Goal: Information Seeking & Learning: Learn about a topic

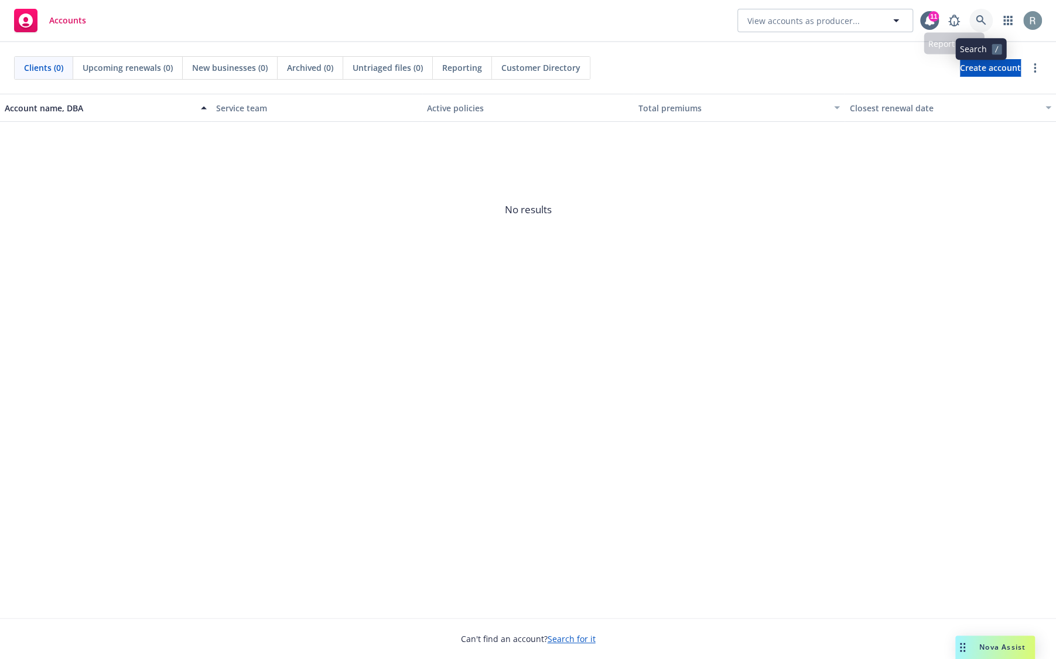
click at [978, 21] on icon at bounding box center [981, 20] width 10 height 10
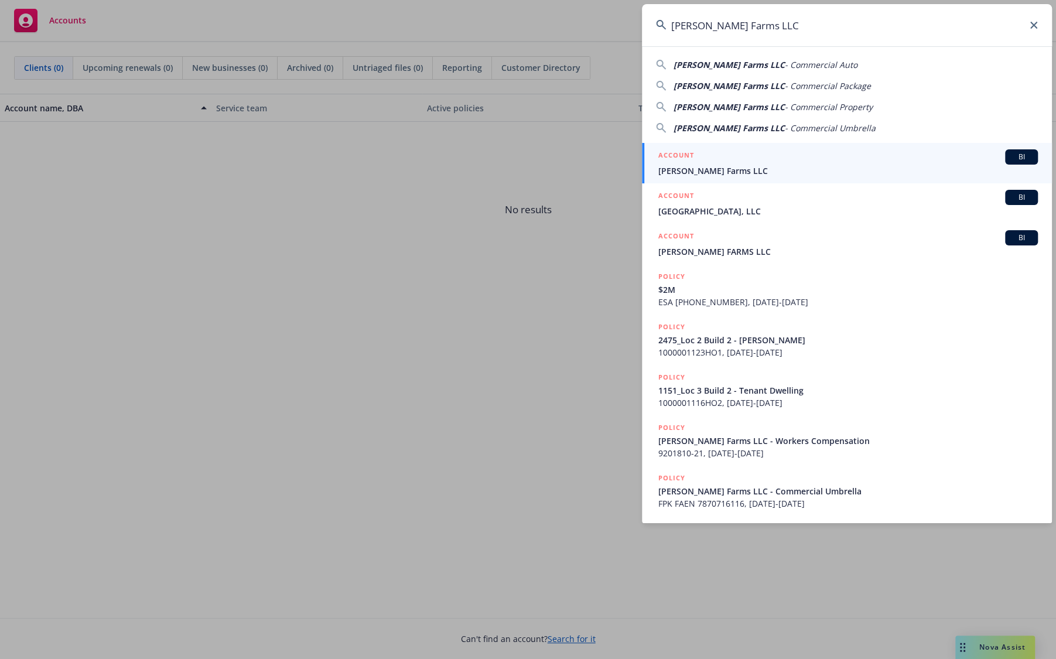
type input "[PERSON_NAME] Farms LLC"
click at [703, 170] on span "[PERSON_NAME] Farms LLC" at bounding box center [848, 171] width 380 height 12
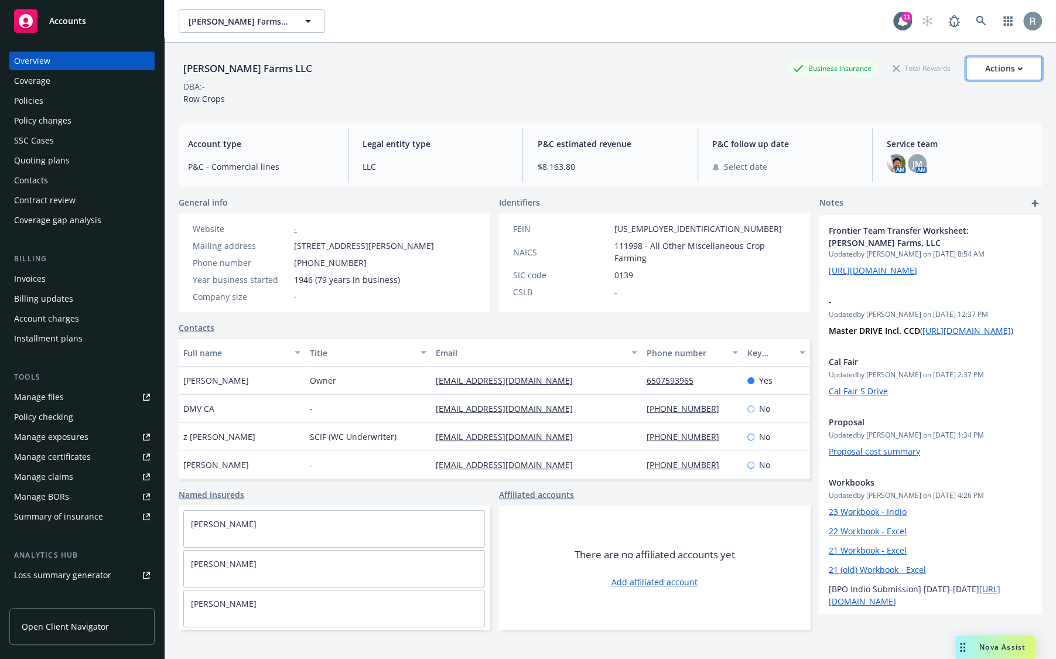
click at [1011, 73] on div "Actions" at bounding box center [1003, 68] width 37 height 22
click at [718, 81] on div "DBA: -" at bounding box center [610, 86] width 863 height 12
click at [1003, 71] on div "Actions" at bounding box center [1003, 68] width 37 height 22
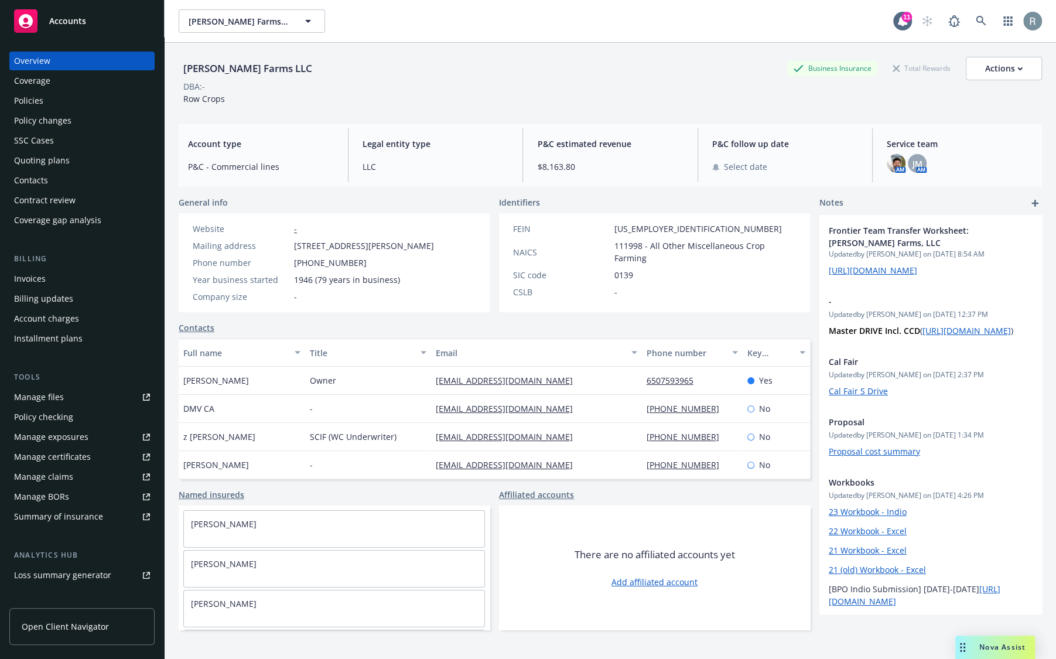
click at [615, 67] on div "[PERSON_NAME] Farms LLC Business Insurance Total Rewards Actions Actions Edit a…" at bounding box center [610, 68] width 863 height 23
click at [1016, 66] on div "Actions" at bounding box center [1003, 68] width 37 height 22
click at [109, 82] on div "Coverage" at bounding box center [82, 80] width 136 height 19
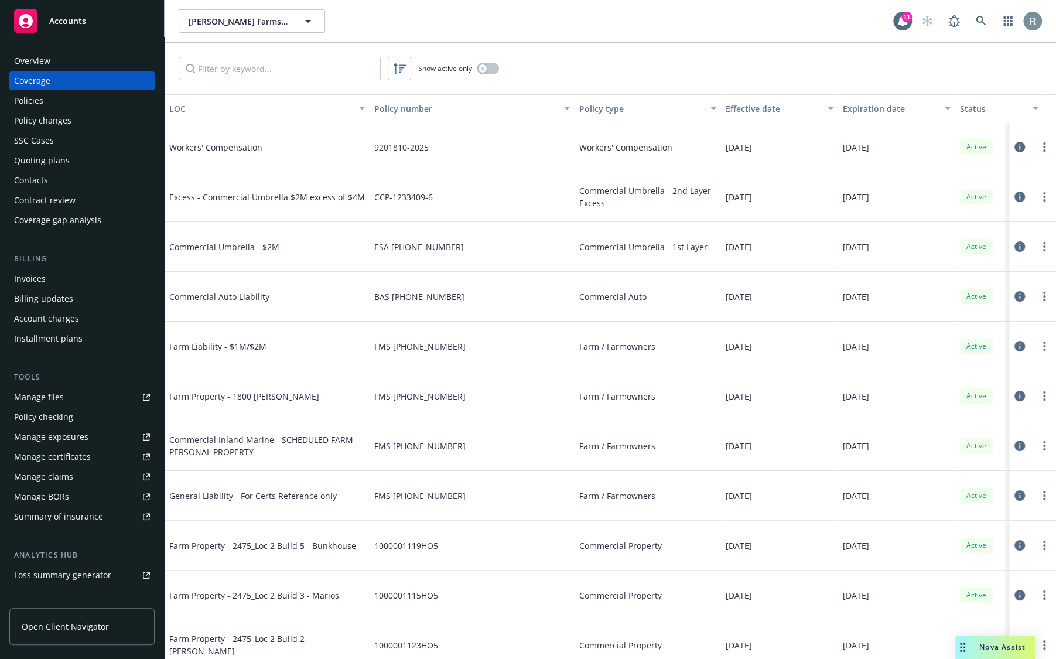
click at [101, 97] on div "Policies" at bounding box center [82, 100] width 136 height 19
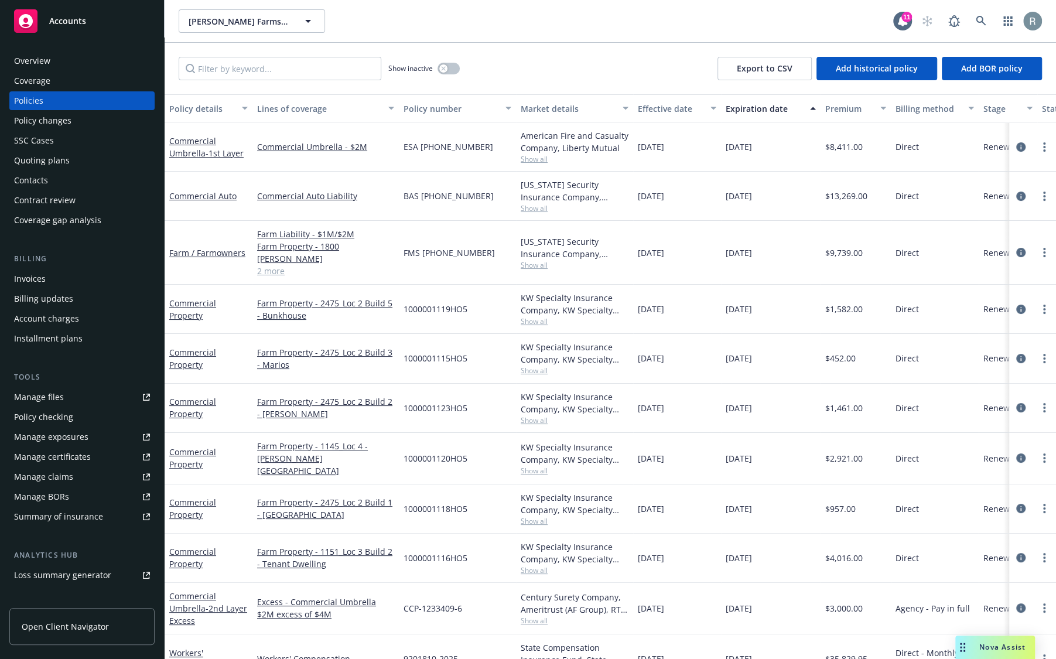
click at [103, 119] on div "Policy changes" at bounding box center [82, 120] width 136 height 19
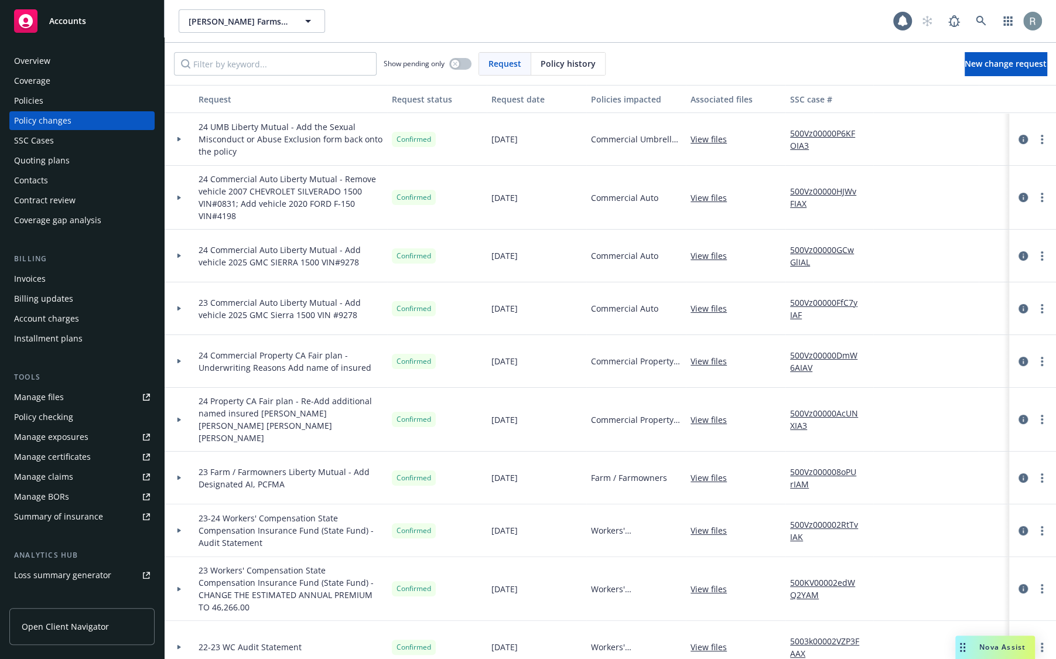
click at [103, 141] on div "SSC Cases" at bounding box center [82, 140] width 136 height 19
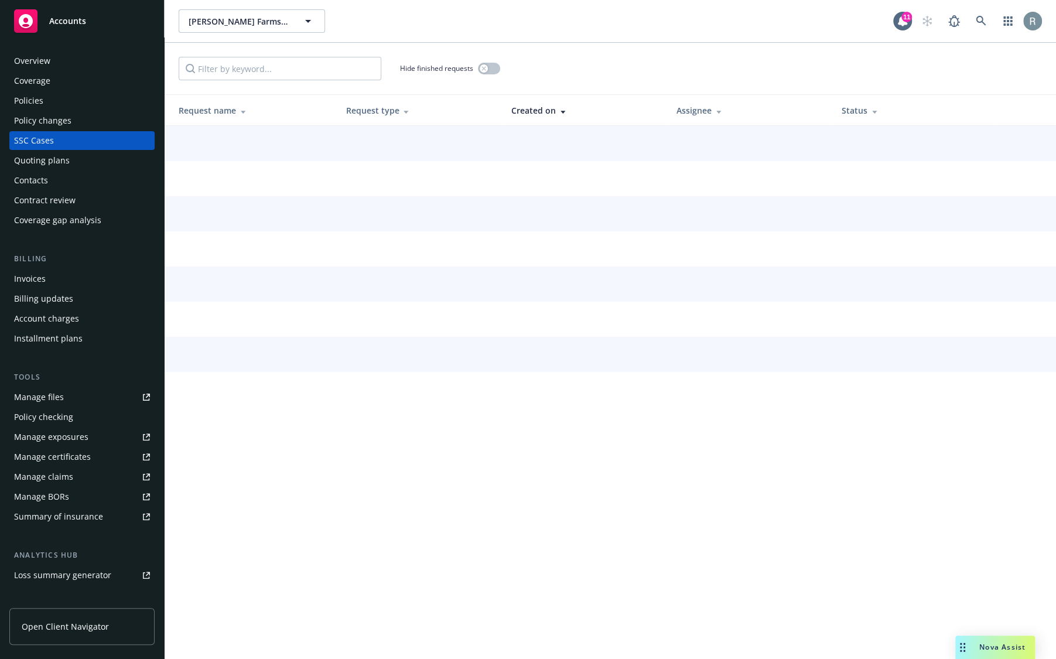
click at [103, 168] on div "Quoting plans" at bounding box center [82, 160] width 136 height 19
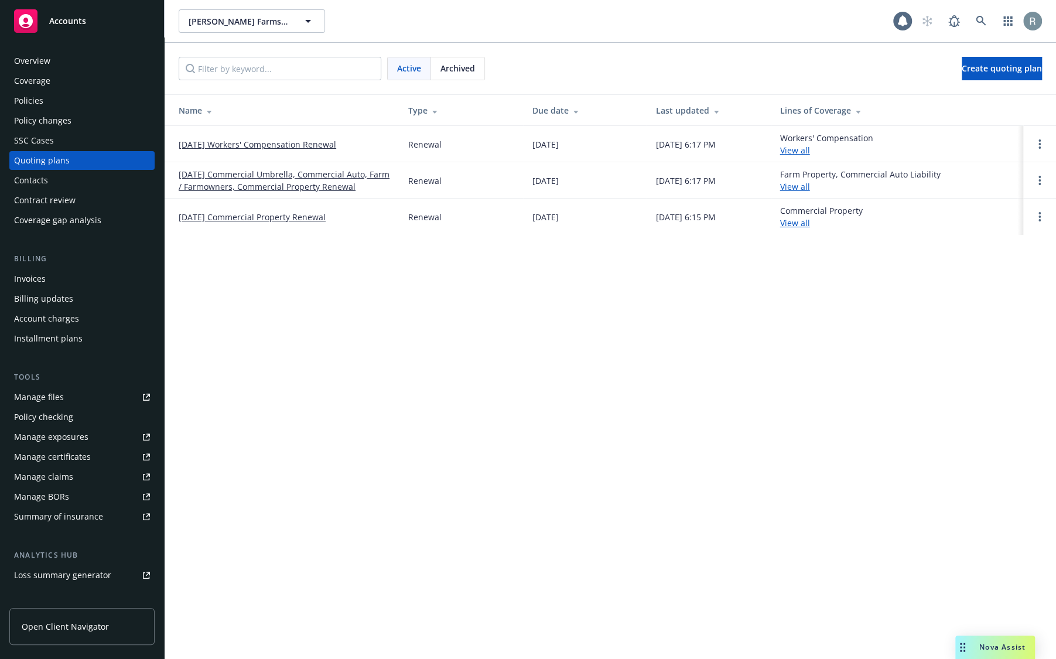
click at [80, 62] on div "Overview" at bounding box center [82, 61] width 136 height 19
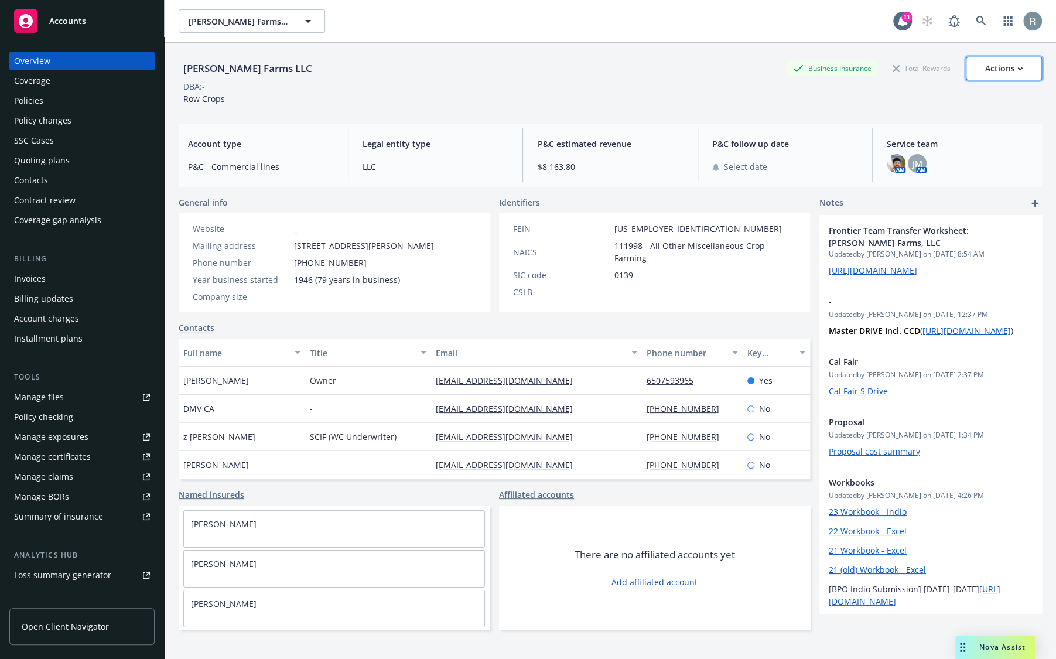
click at [1019, 59] on div "Actions" at bounding box center [1003, 68] width 37 height 22
